Goal: Transaction & Acquisition: Purchase product/service

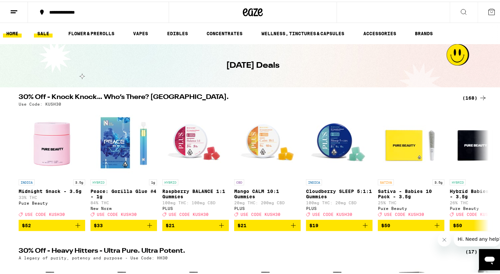
click at [12, 31] on link "HOME" at bounding box center [12, 32] width 19 height 8
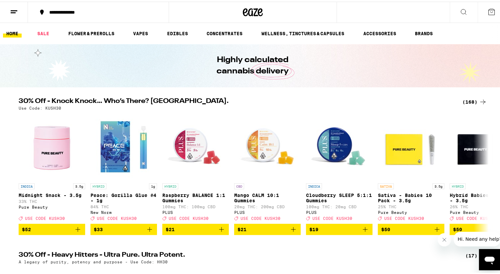
click at [465, 100] on div "(168)" at bounding box center [474, 100] width 25 height 8
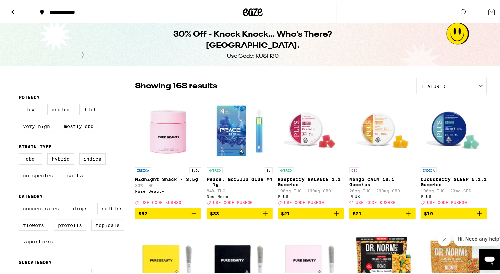
click at [13, 8] on icon at bounding box center [14, 10] width 8 height 8
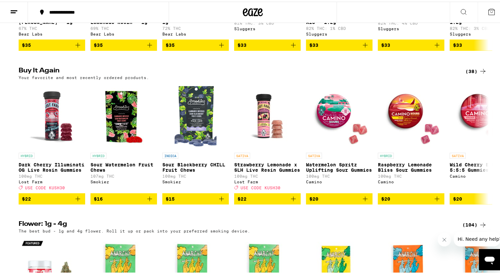
scroll to position [625, 0]
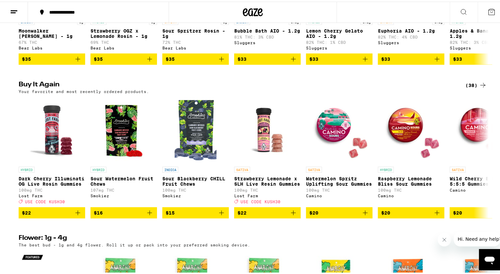
click at [468, 88] on div "(38)" at bounding box center [476, 84] width 22 height 8
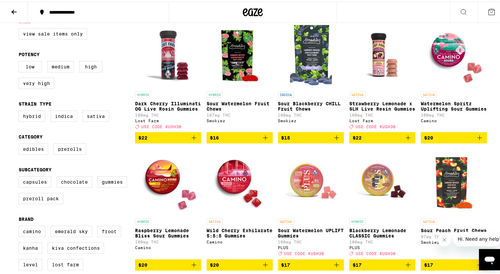
scroll to position [91, 0]
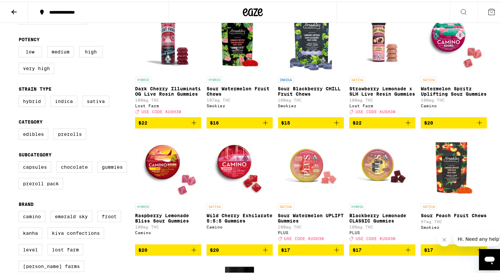
click at [405, 125] on icon "Add to bag" at bounding box center [408, 121] width 8 height 8
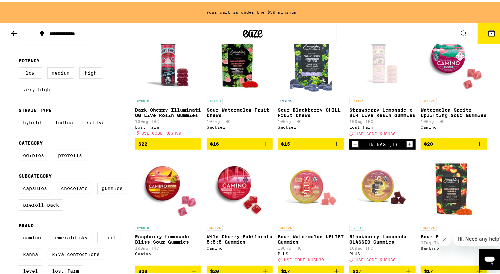
scroll to position [112, 0]
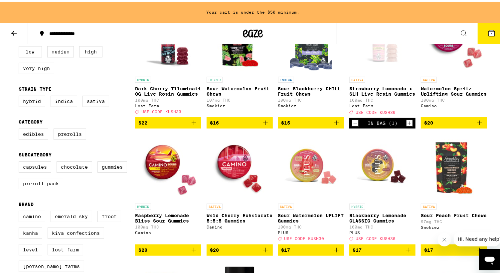
click at [407, 125] on icon "Increment" at bounding box center [410, 122] width 6 height 8
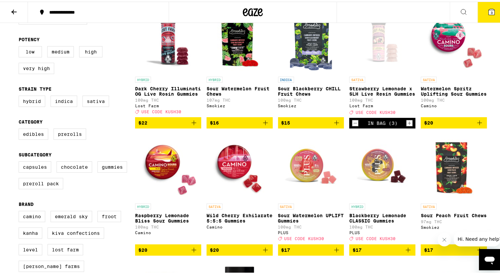
click at [192, 124] on icon "Add to bag" at bounding box center [194, 121] width 5 height 5
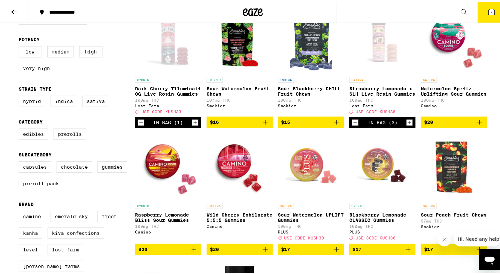
click at [192, 124] on icon "Increment" at bounding box center [195, 121] width 6 height 8
click at [334, 252] on icon "Add to bag" at bounding box center [337, 248] width 8 height 8
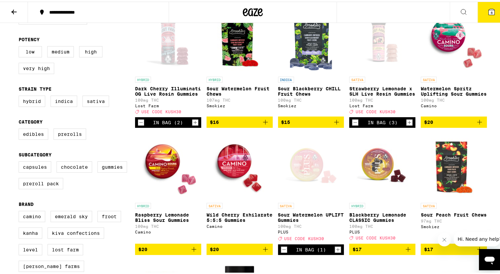
click at [335, 253] on icon "Increment" at bounding box center [338, 249] width 6 height 8
click at [404, 252] on icon "Add to bag" at bounding box center [408, 248] width 8 height 8
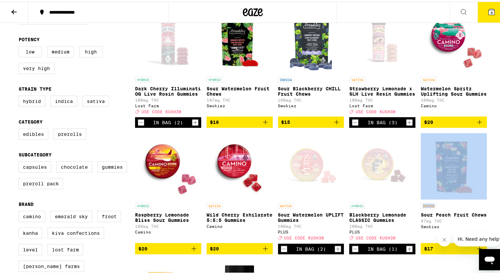
click at [403, 253] on div "In Bag (1)" at bounding box center [382, 248] width 66 height 11
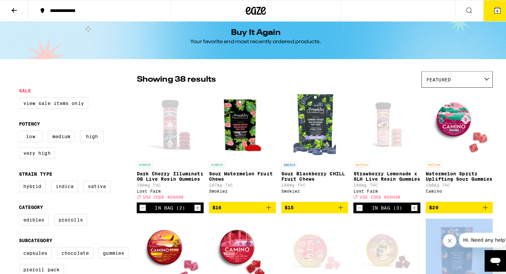
scroll to position [0, 0]
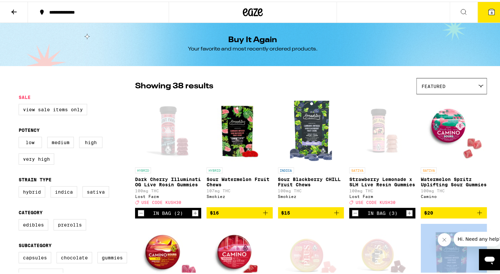
click at [489, 9] on icon at bounding box center [492, 10] width 6 height 6
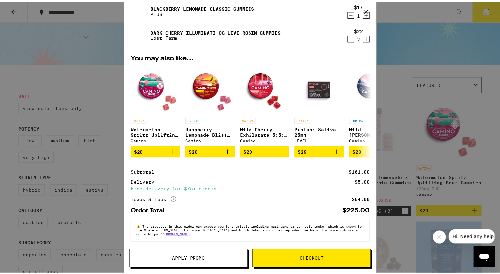
scroll to position [73, 0]
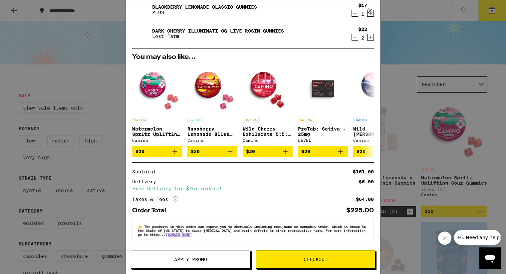
click at [191, 260] on span "Apply Promo" at bounding box center [190, 259] width 33 height 5
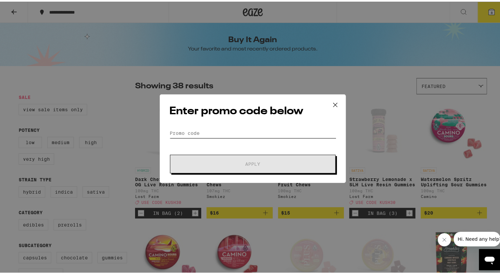
click at [212, 129] on input "Promo Code" at bounding box center [252, 132] width 167 height 10
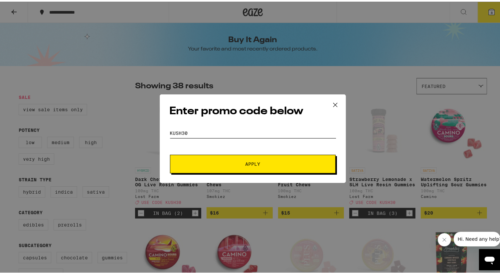
type input "KUSH30"
click at [249, 164] on span "Apply" at bounding box center [253, 162] width 15 height 5
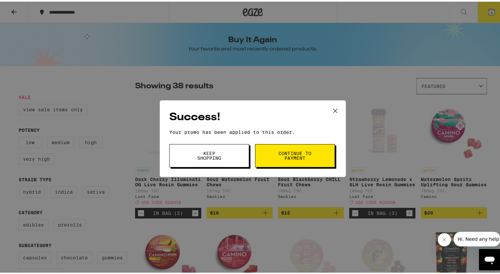
click at [299, 157] on span "Continue to payment" at bounding box center [295, 154] width 34 height 9
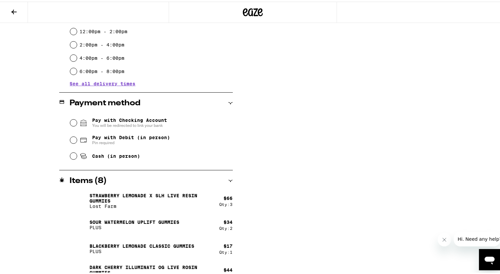
scroll to position [218, 0]
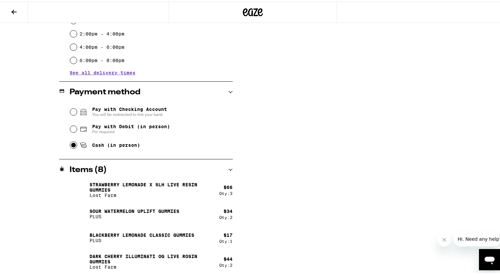
click at [71, 142] on input "Cash (in person)" at bounding box center [73, 143] width 7 height 7
radio input "true"
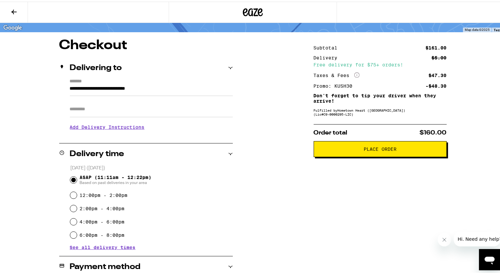
scroll to position [44, 0]
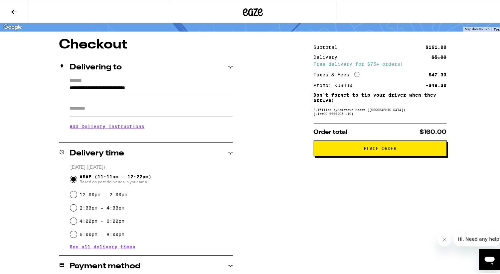
click at [378, 148] on span "Place Order" at bounding box center [380, 147] width 33 height 5
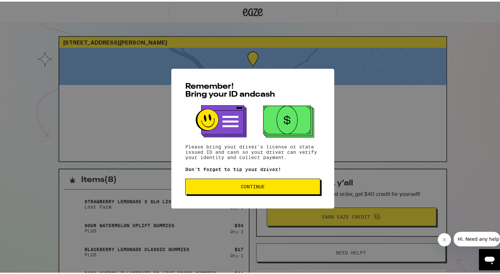
click at [254, 186] on span "Continue" at bounding box center [253, 185] width 24 height 5
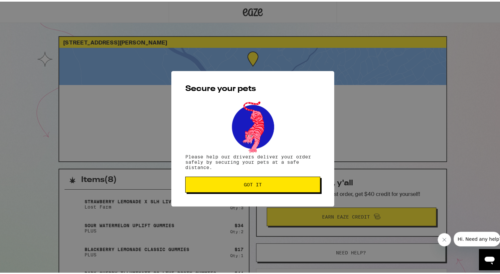
click at [254, 186] on span "Got it" at bounding box center [253, 183] width 18 height 5
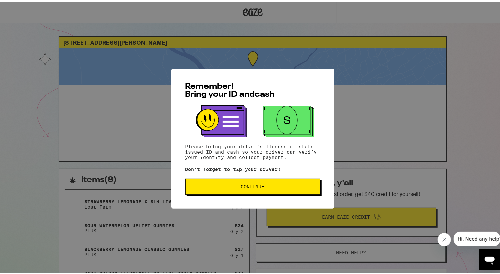
click at [250, 184] on span "Continue" at bounding box center [253, 185] width 24 height 5
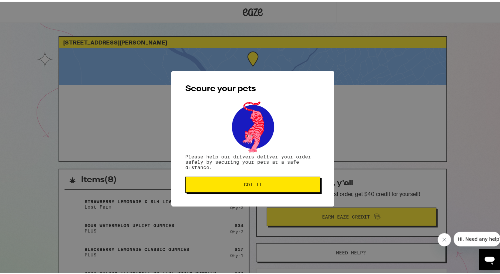
click at [250, 184] on span "Got it" at bounding box center [253, 183] width 18 height 5
